Goal: Information Seeking & Learning: Compare options

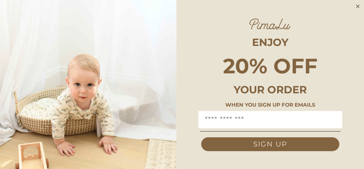
click at [357, 6] on circle "Close dialog" at bounding box center [358, 6] width 7 height 7
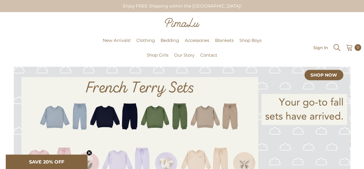
click at [335, 48] on icon "Search" at bounding box center [337, 47] width 9 height 9
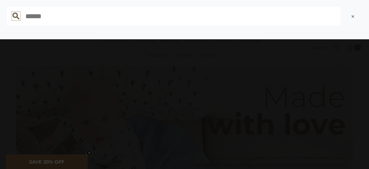
type input "**********"
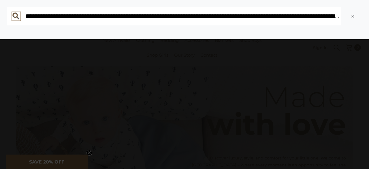
scroll to position [0, 8005]
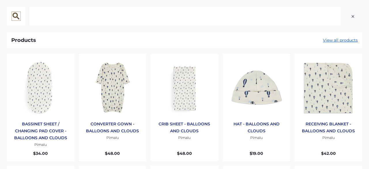
click at [195, 17] on input "text" at bounding box center [185, 16] width 311 height 18
click at [195, 18] on input "text" at bounding box center [185, 16] width 311 height 18
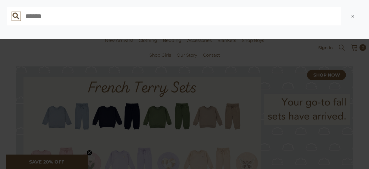
paste input "**********"
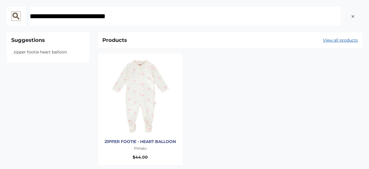
type input "**********"
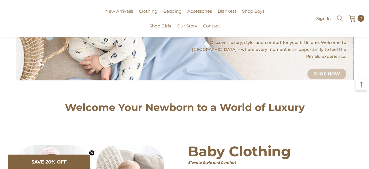
scroll to position [29, 0]
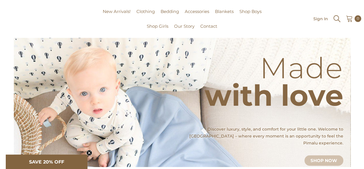
click at [335, 18] on icon "Search" at bounding box center [337, 18] width 9 height 9
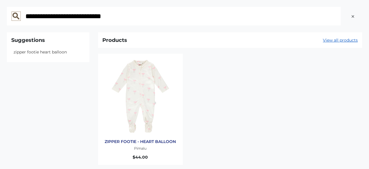
type input "**********"
click at [144, 88] on img "Products: ZIPPER FOOTIE - HEART BALLOON" at bounding box center [140, 96] width 76 height 76
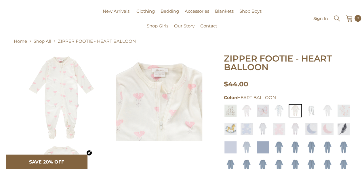
scroll to position [29, 0]
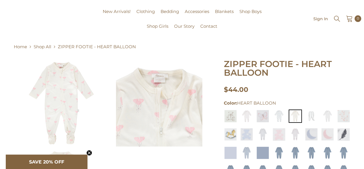
click at [74, 83] on img at bounding box center [61, 103] width 86 height 86
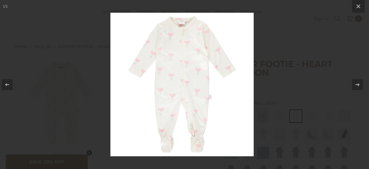
drag, startPoint x: 208, startPoint y: 58, endPoint x: 205, endPoint y: 58, distance: 3.2
click at [355, 84] on icon at bounding box center [357, 84] width 7 height 7
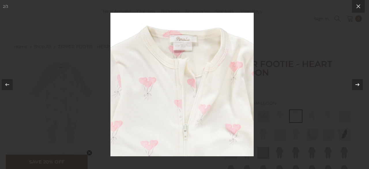
click at [358, 86] on icon at bounding box center [357, 84] width 4 height 3
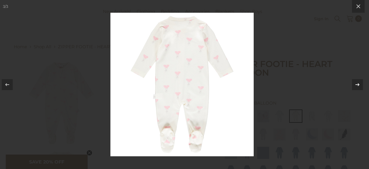
click at [356, 85] on icon at bounding box center [357, 84] width 7 height 7
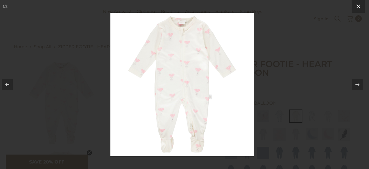
click at [359, 5] on icon at bounding box center [358, 6] width 4 height 4
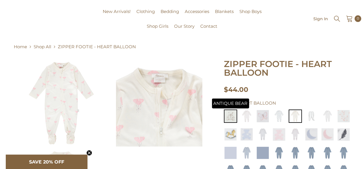
click at [228, 120] on img at bounding box center [230, 115] width 13 height 13
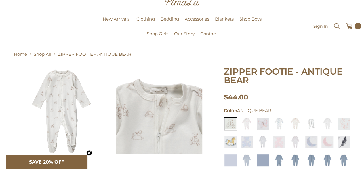
scroll to position [58, 0]
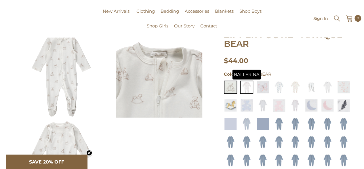
click at [248, 88] on img at bounding box center [246, 86] width 13 height 13
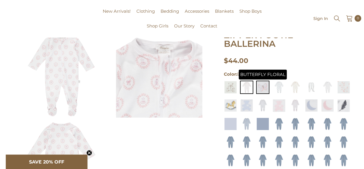
click at [264, 89] on img at bounding box center [262, 86] width 13 height 13
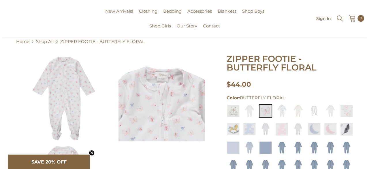
scroll to position [29, 0]
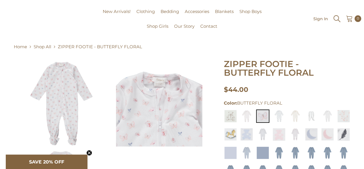
click at [339, 20] on icon "Search" at bounding box center [337, 18] width 7 height 7
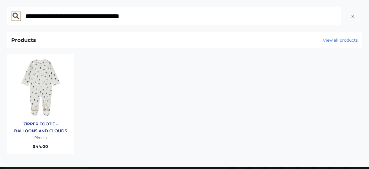
type input "**********"
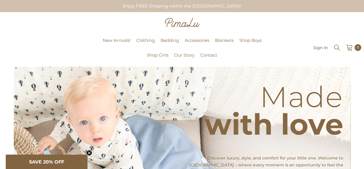
click at [268, 21] on div at bounding box center [182, 23] width 356 height 11
click at [336, 46] on icon "Search" at bounding box center [337, 47] width 9 height 9
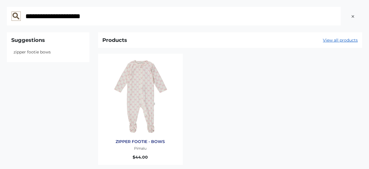
type input "**********"
click at [133, 88] on img "Products: ZIPPER FOOTIE - BOWS" at bounding box center [140, 96] width 76 height 76
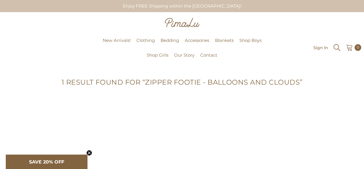
click at [337, 48] on icon "Search" at bounding box center [337, 47] width 9 height 9
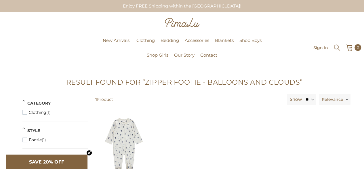
click at [47, 4] on div "Enjoy FREE Shipping within the [GEOGRAPHIC_DATA]!" at bounding box center [183, 6] width 346 height 12
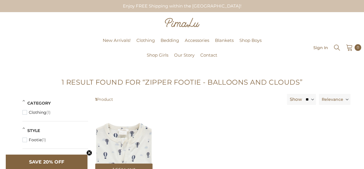
click at [124, 132] on img at bounding box center [123, 145] width 57 height 57
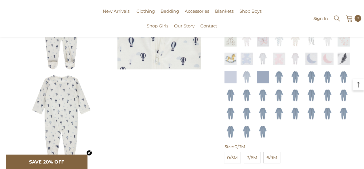
scroll to position [115, 0]
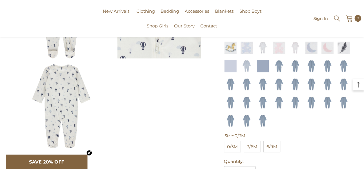
click at [68, 88] on img at bounding box center [61, 106] width 86 height 86
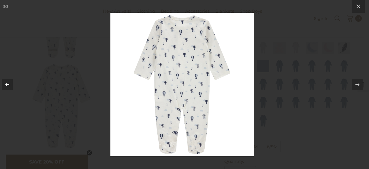
click at [5, 85] on icon at bounding box center [7, 84] width 7 height 7
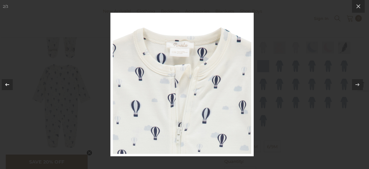
click at [1, 85] on button at bounding box center [10, 84] width 20 height 29
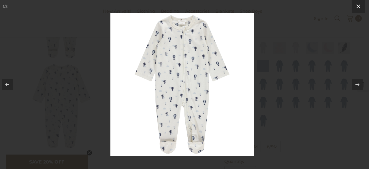
click at [361, 6] on icon at bounding box center [358, 6] width 7 height 7
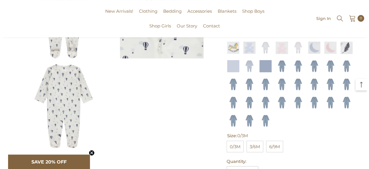
scroll to position [58, 0]
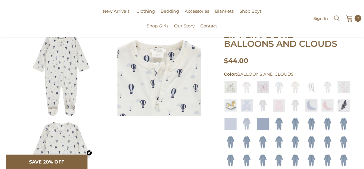
click at [338, 17] on icon "Search" at bounding box center [337, 18] width 7 height 7
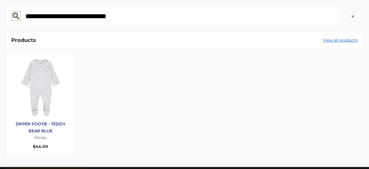
type input "**********"
click at [47, 91] on img "Products: ZIPPER FOOTIE - TEDDY BEAR BLUE" at bounding box center [40, 87] width 59 height 59
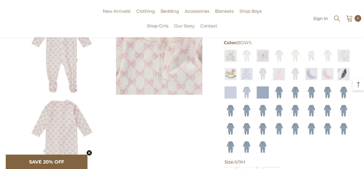
scroll to position [115, 0]
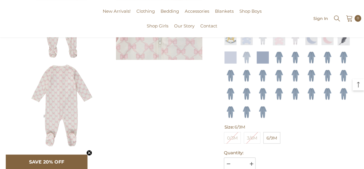
click at [57, 103] on img at bounding box center [61, 106] width 86 height 86
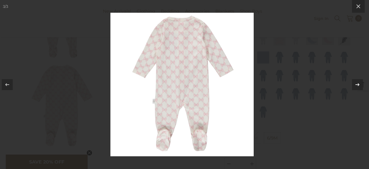
click at [356, 82] on icon at bounding box center [357, 84] width 7 height 7
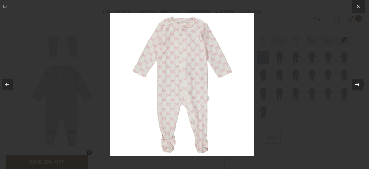
click at [353, 84] on div at bounding box center [357, 84] width 11 height 11
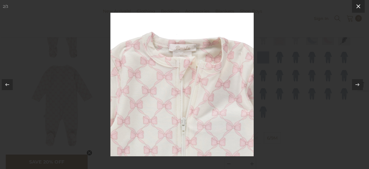
click at [361, 9] on icon at bounding box center [358, 6] width 7 height 7
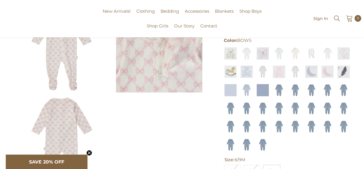
scroll to position [58, 0]
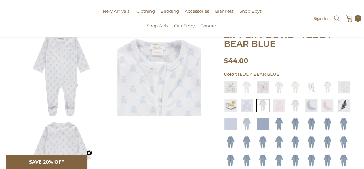
click at [140, 101] on img at bounding box center [159, 74] width 86 height 86
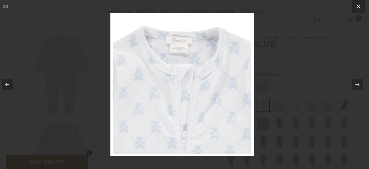
click at [358, 4] on icon at bounding box center [358, 6] width 7 height 7
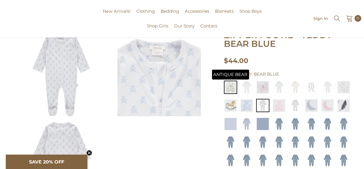
click at [234, 88] on img at bounding box center [230, 86] width 13 height 13
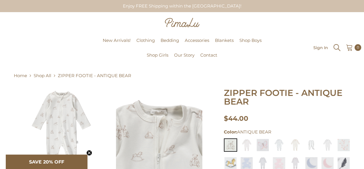
click at [338, 49] on icon "Search" at bounding box center [337, 47] width 9 height 9
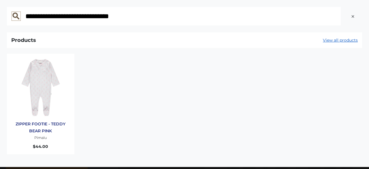
type input "**********"
drag, startPoint x: 44, startPoint y: 92, endPoint x: 48, endPoint y: 92, distance: 4.3
click at [44, 92] on img "Products: ZIPPER FOOTIE - TEDDY BEAR PINK" at bounding box center [40, 87] width 59 height 59
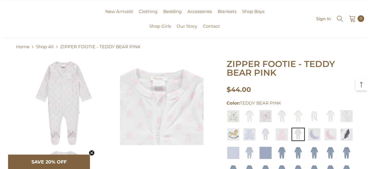
scroll to position [115, 0]
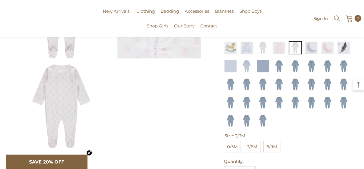
click at [75, 98] on img at bounding box center [61, 106] width 86 height 86
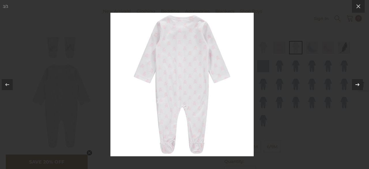
click at [360, 83] on icon at bounding box center [357, 84] width 7 height 7
click at [363, 85] on button at bounding box center [354, 84] width 20 height 29
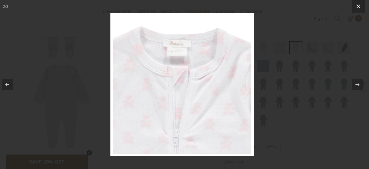
click at [360, 7] on icon at bounding box center [358, 6] width 7 height 7
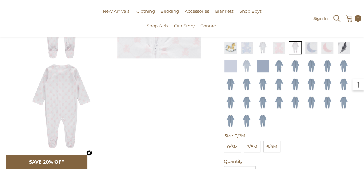
click at [338, 19] on icon "Search" at bounding box center [337, 18] width 7 height 7
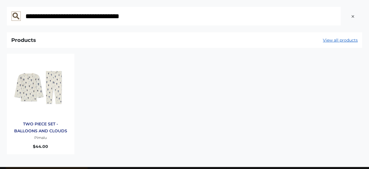
type input "**********"
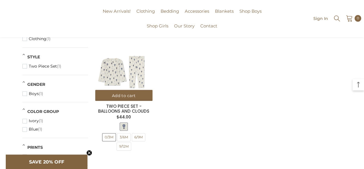
scroll to position [86, 0]
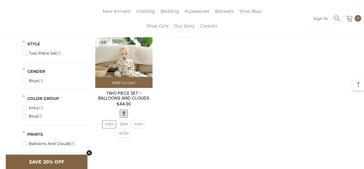
click at [139, 60] on img at bounding box center [123, 58] width 57 height 57
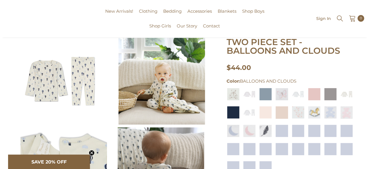
scroll to position [29, 0]
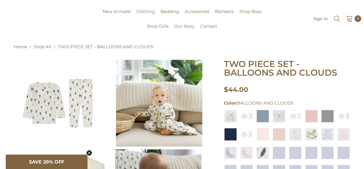
click at [74, 98] on img at bounding box center [61, 103] width 86 height 86
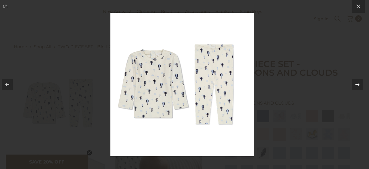
click at [358, 84] on icon at bounding box center [357, 84] width 4 height 3
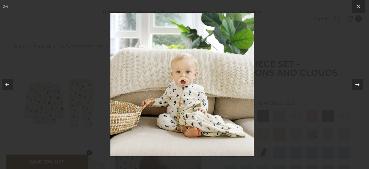
click at [357, 84] on icon at bounding box center [357, 84] width 4 height 3
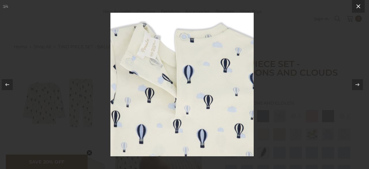
click at [356, 6] on icon at bounding box center [358, 6] width 7 height 7
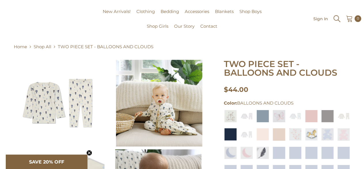
click at [340, 20] on icon "Search" at bounding box center [337, 18] width 9 height 9
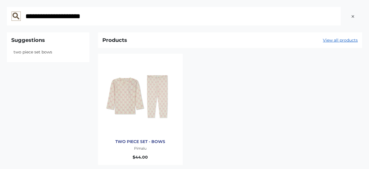
type input "**********"
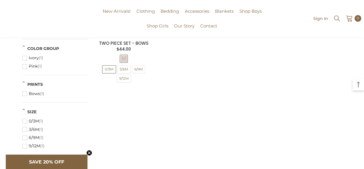
scroll to position [90, 0]
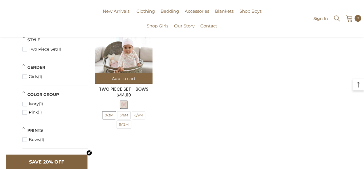
click at [114, 56] on img at bounding box center [123, 54] width 57 height 57
click at [126, 57] on img at bounding box center [123, 54] width 57 height 57
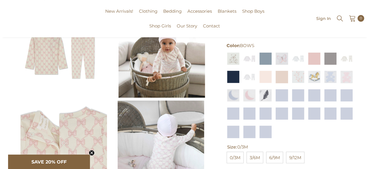
scroll to position [86, 0]
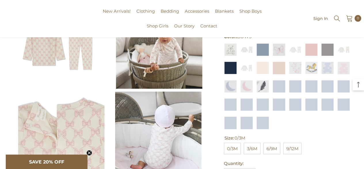
click at [71, 58] on img at bounding box center [61, 45] width 86 height 86
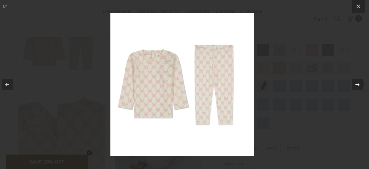
click at [359, 84] on icon at bounding box center [357, 84] width 7 height 7
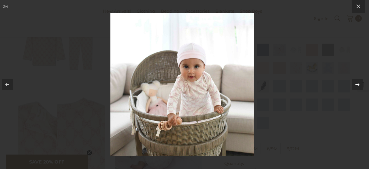
click at [358, 86] on icon at bounding box center [357, 84] width 7 height 7
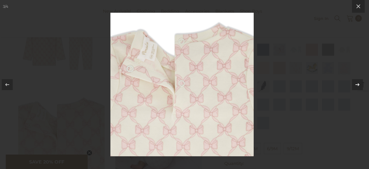
click at [357, 84] on icon at bounding box center [357, 84] width 7 height 7
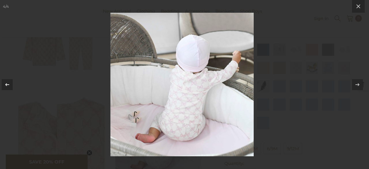
click at [7, 85] on icon at bounding box center [7, 84] width 7 height 7
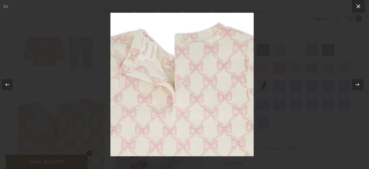
click at [355, 6] on icon at bounding box center [358, 6] width 7 height 7
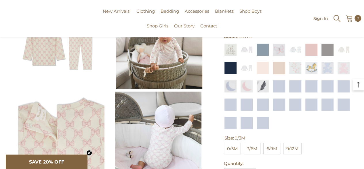
click at [339, 21] on icon "Search" at bounding box center [337, 18] width 7 height 7
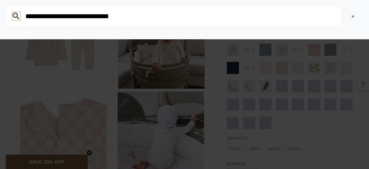
type input "**********"
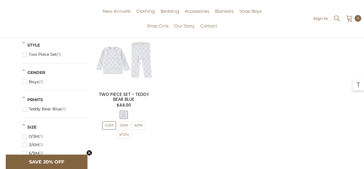
scroll to position [86, 0]
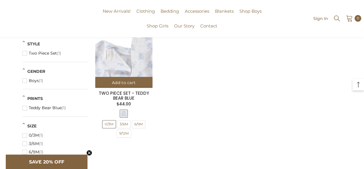
click at [131, 74] on img at bounding box center [123, 58] width 57 height 57
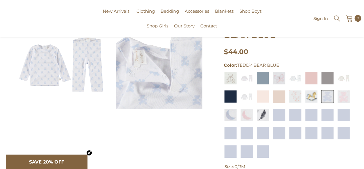
scroll to position [58, 0]
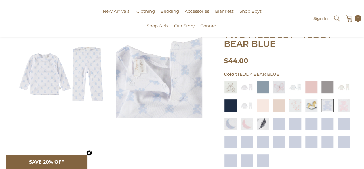
click at [169, 98] on img at bounding box center [159, 74] width 86 height 86
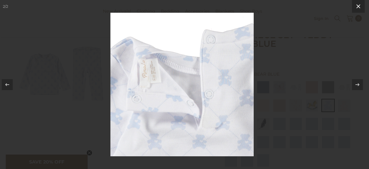
click at [360, 6] on icon at bounding box center [358, 6] width 7 height 7
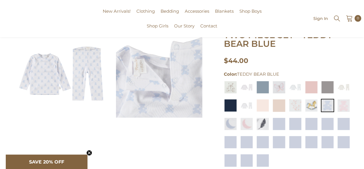
click at [72, 114] on img at bounding box center [61, 74] width 86 height 86
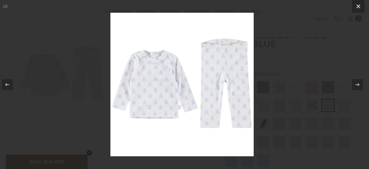
click at [357, 7] on icon at bounding box center [358, 6] width 7 height 7
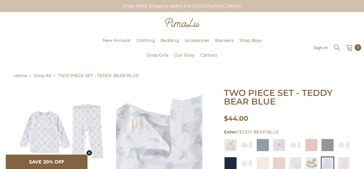
click at [338, 47] on icon "Search" at bounding box center [337, 47] width 7 height 7
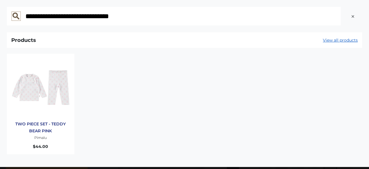
type input "**********"
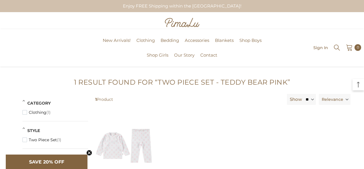
scroll to position [86, 0]
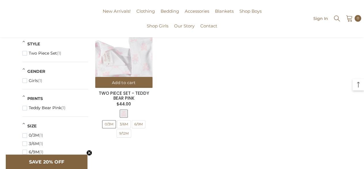
click at [139, 67] on img at bounding box center [123, 58] width 57 height 57
click at [140, 67] on img at bounding box center [123, 58] width 57 height 57
click at [138, 54] on img at bounding box center [123, 58] width 57 height 57
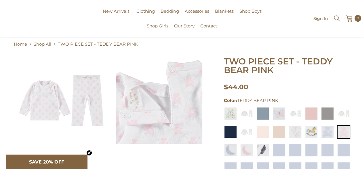
scroll to position [29, 0]
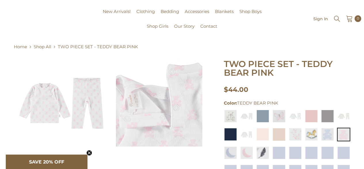
click at [80, 2] on div "Pimalu New Arrivals! Clothing Clothing Go to Clothing Two Piece Set Footie Conv…" at bounding box center [182, 18] width 364 height 37
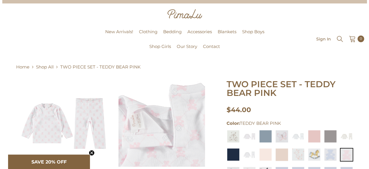
scroll to position [0, 0]
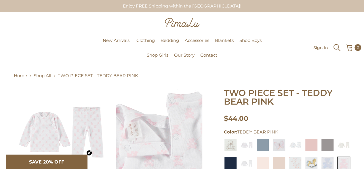
click at [338, 46] on icon "Search" at bounding box center [337, 47] width 9 height 9
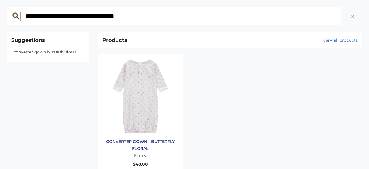
type input "**********"
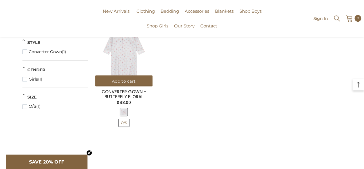
scroll to position [76, 0]
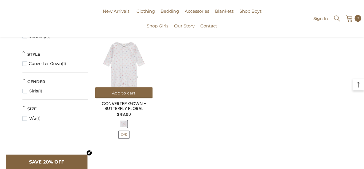
click at [130, 69] on img at bounding box center [123, 69] width 57 height 57
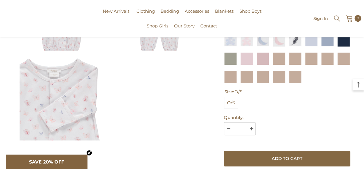
scroll to position [86, 0]
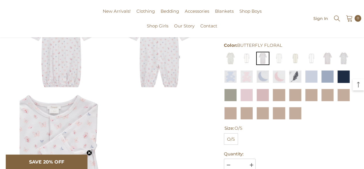
click at [179, 110] on div at bounding box center [110, 90] width 193 height 176
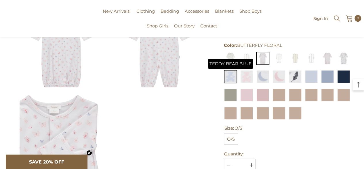
click at [232, 78] on img at bounding box center [230, 76] width 13 height 13
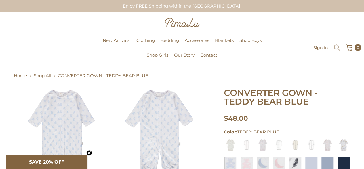
click at [85, 48] on div "Pimalu" at bounding box center [46, 48] width 86 height 4
click at [338, 46] on icon "Search" at bounding box center [337, 47] width 7 height 7
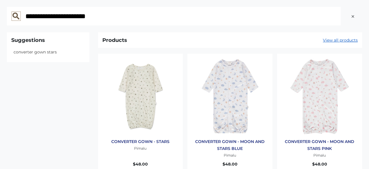
type input "**********"
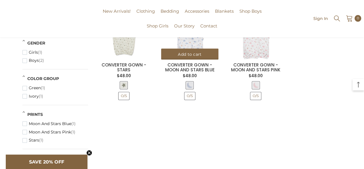
scroll to position [58, 0]
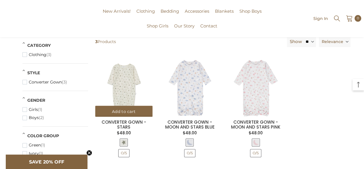
click at [108, 143] on div at bounding box center [124, 141] width 58 height 11
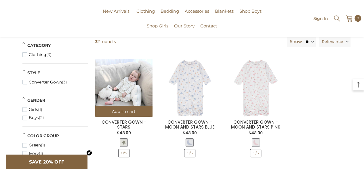
click at [130, 90] on img at bounding box center [123, 87] width 57 height 57
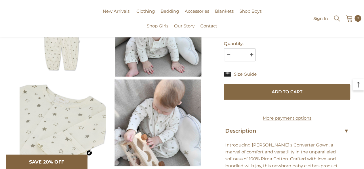
scroll to position [202, 0]
